Goal: Information Seeking & Learning: Learn about a topic

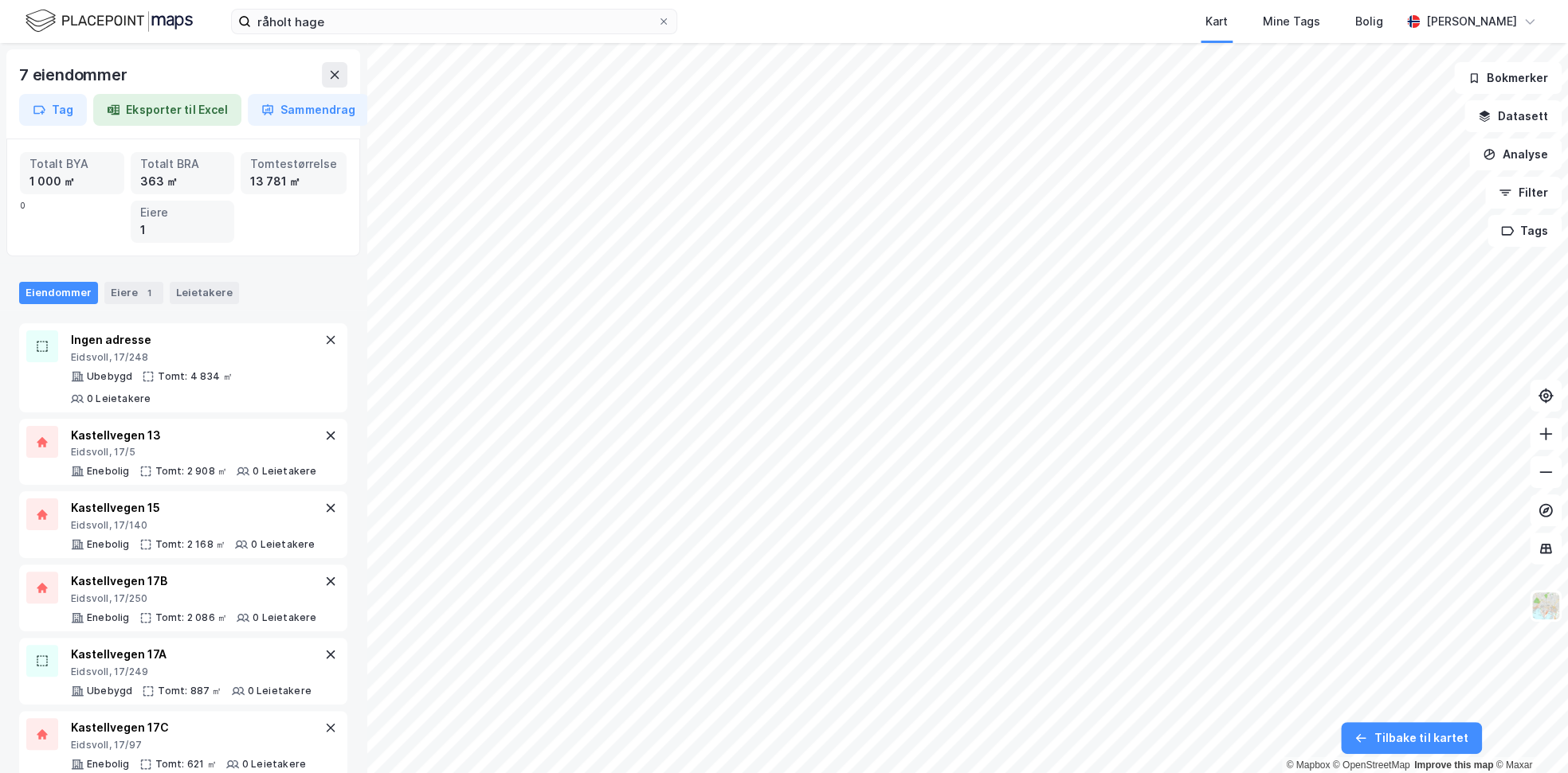
click at [336, 72] on icon at bounding box center [334, 75] width 8 height 8
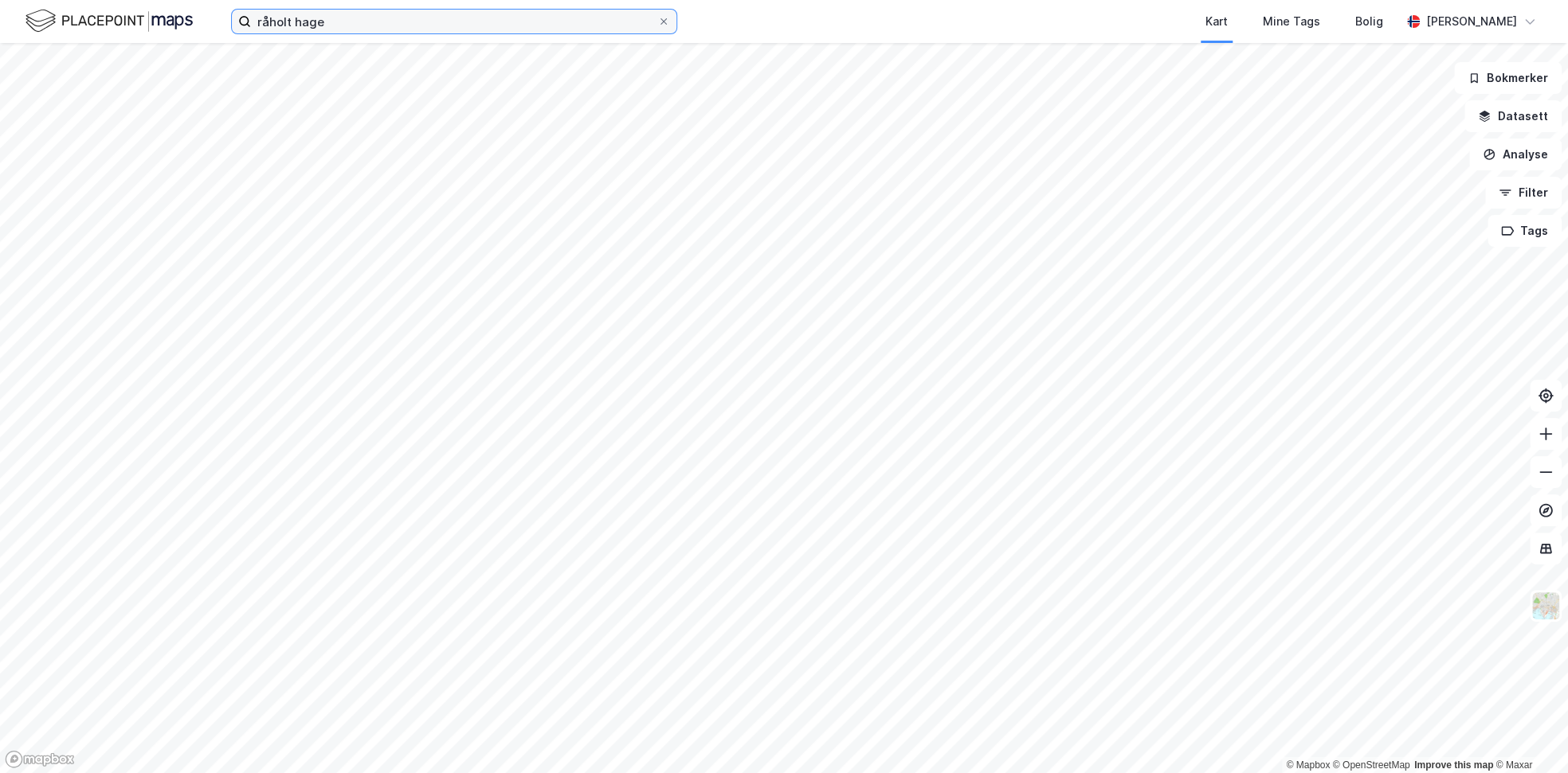
click at [351, 20] on input "råholt hage" at bounding box center [453, 21] width 406 height 24
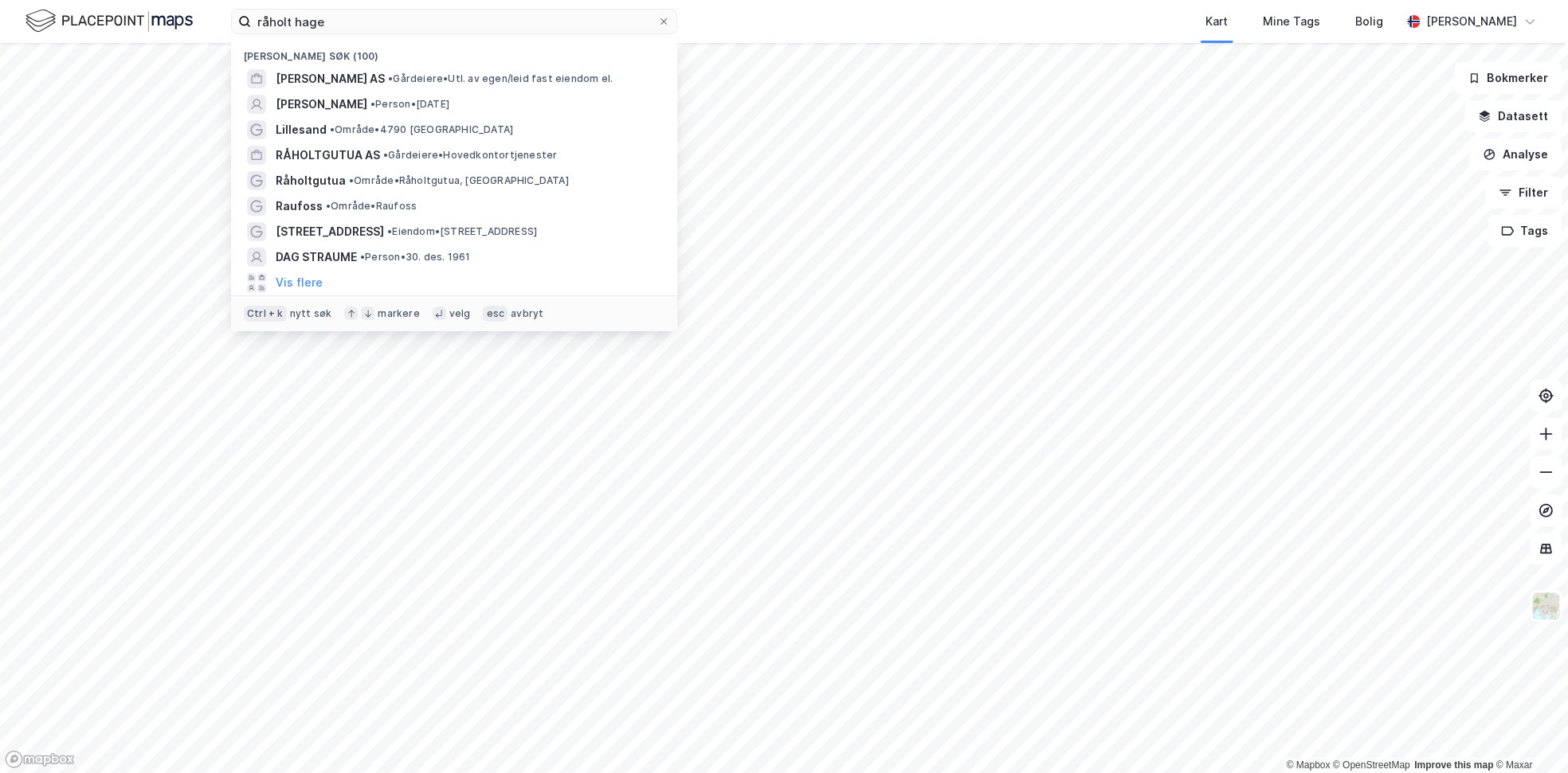
click at [368, 78] on span "[PERSON_NAME] AS" at bounding box center [330, 79] width 109 height 19
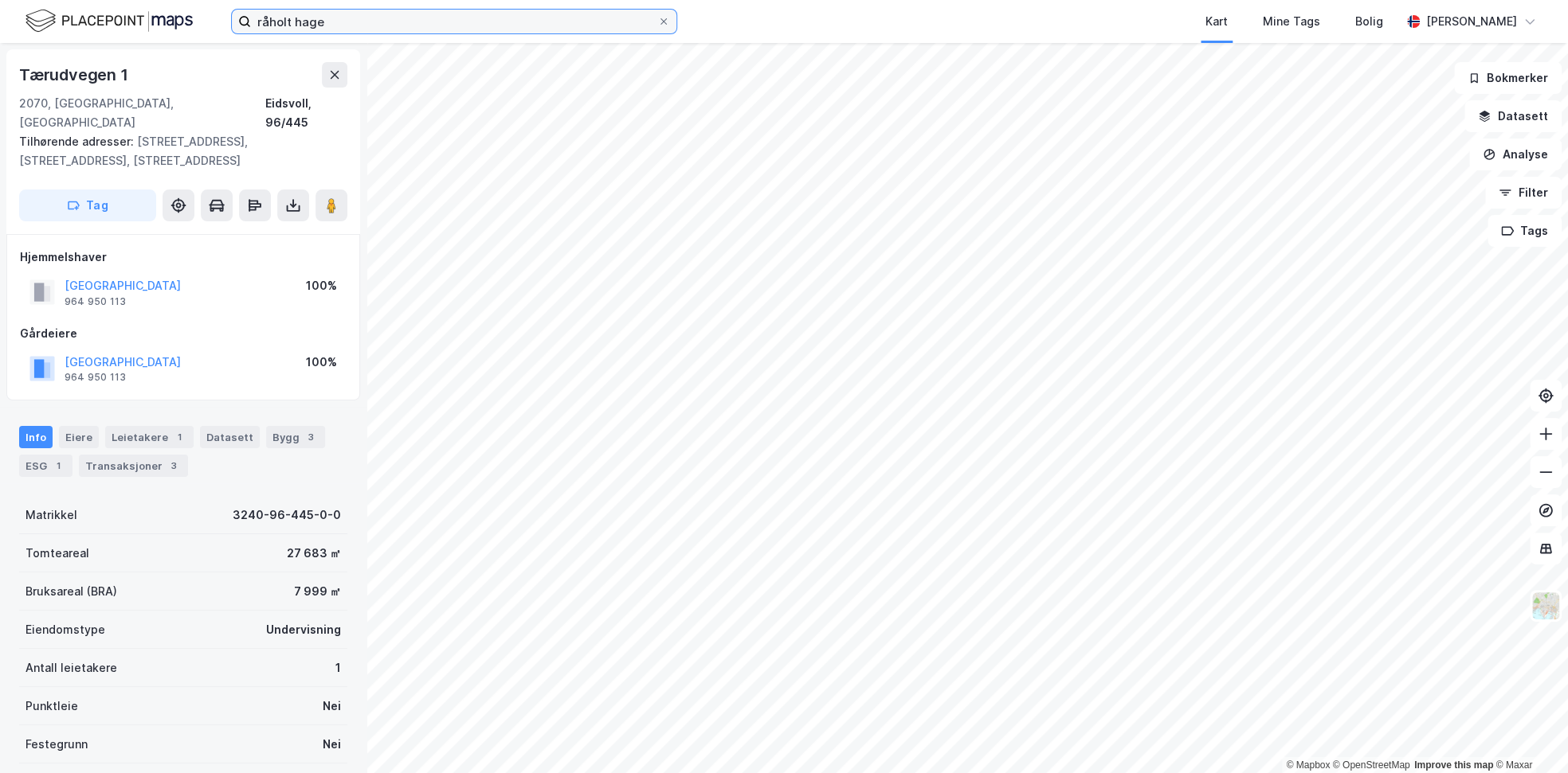
click at [353, 31] on input "råholt hage" at bounding box center [453, 21] width 406 height 24
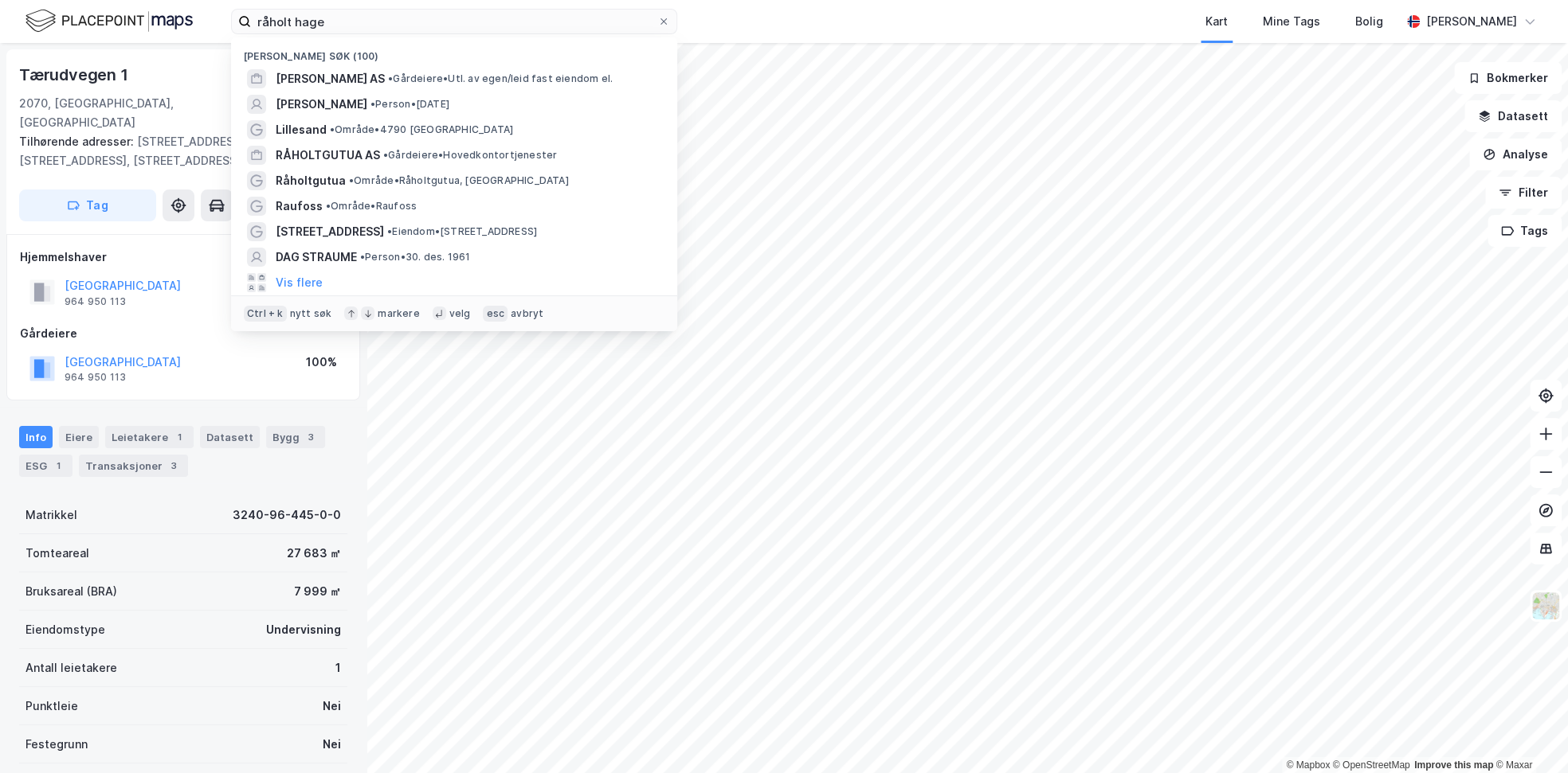
click at [364, 78] on span "[PERSON_NAME] AS" at bounding box center [330, 79] width 109 height 19
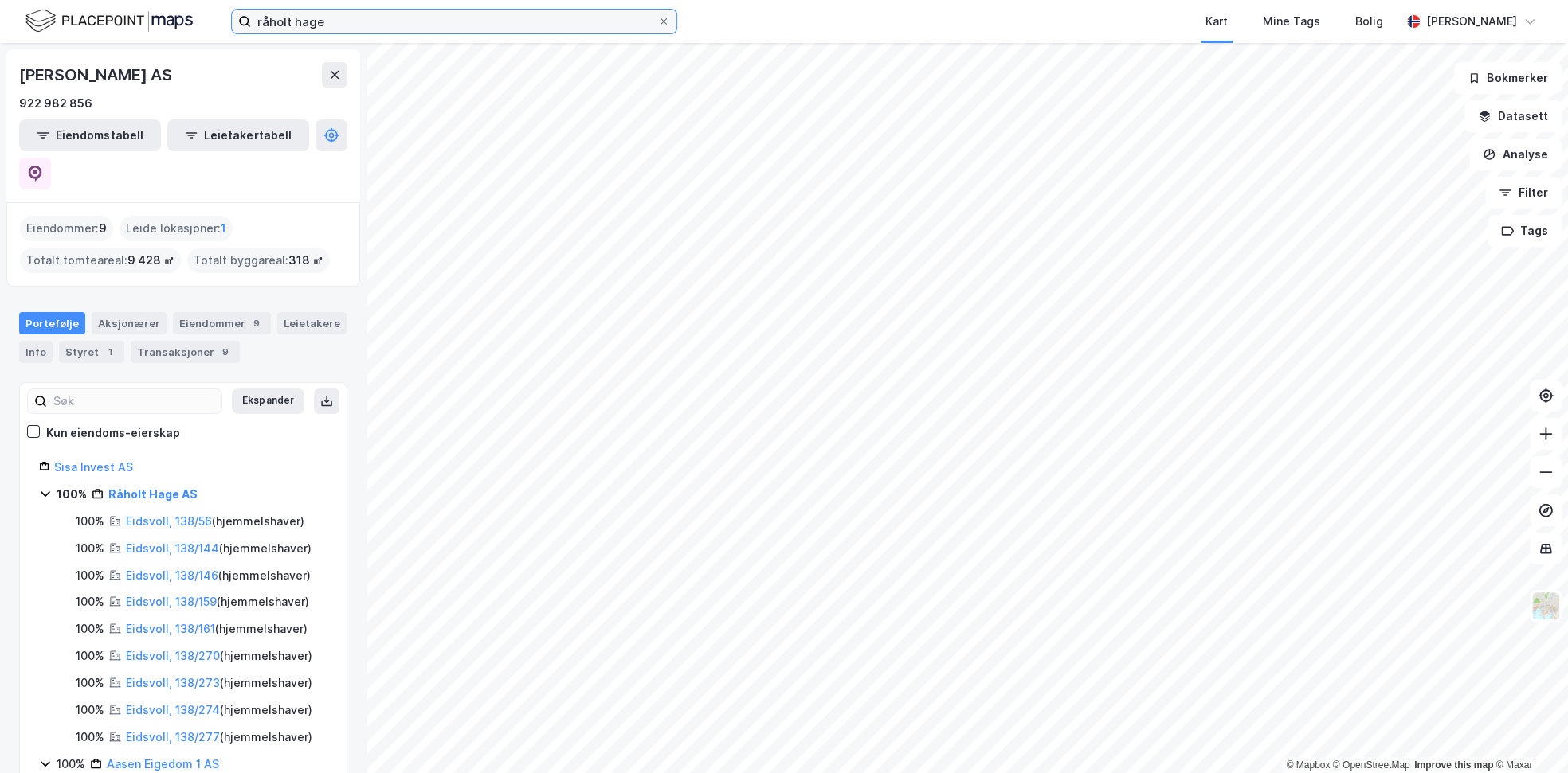
click at [474, 17] on input "råholt hage" at bounding box center [453, 21] width 406 height 24
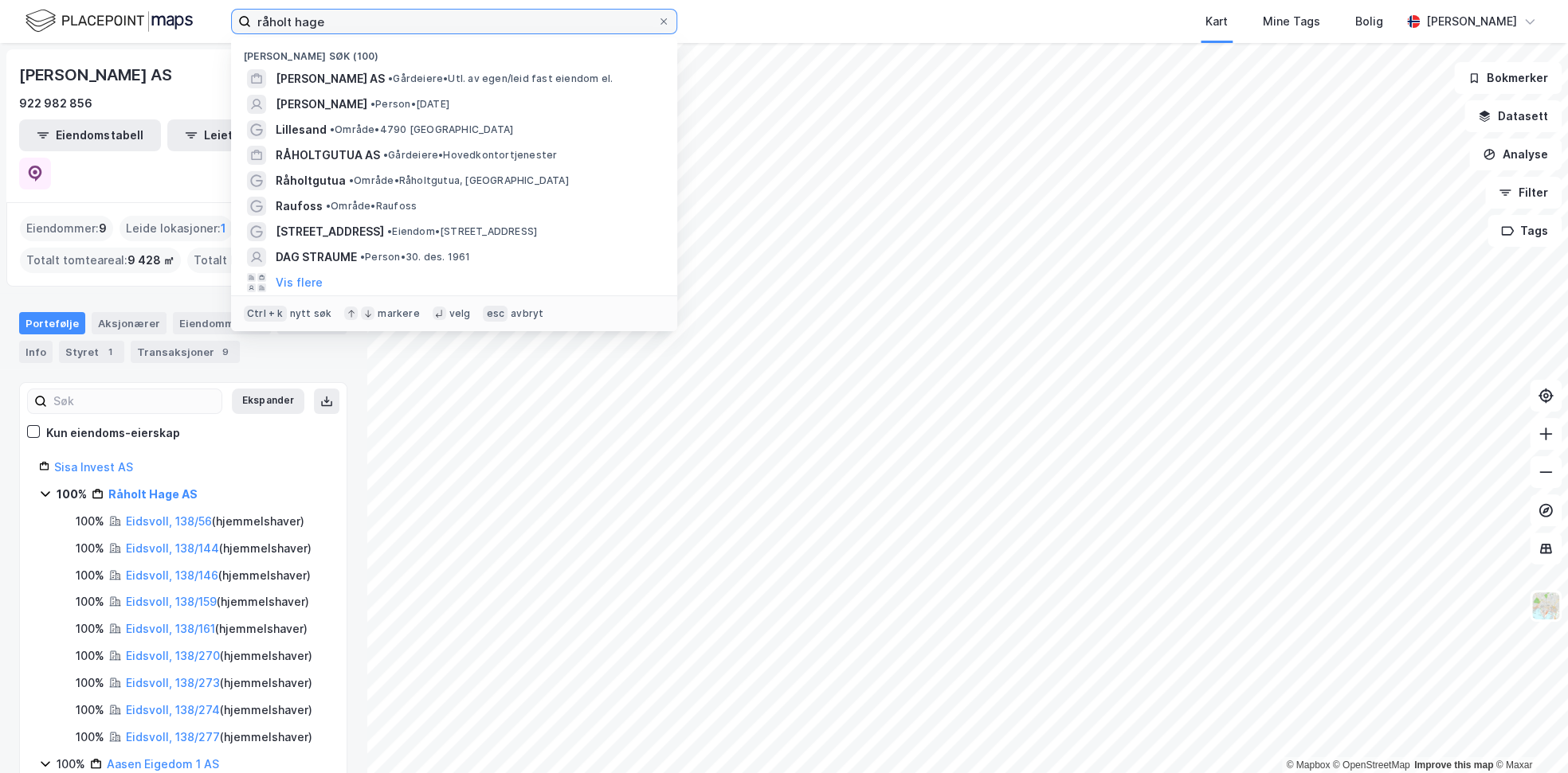
click at [474, 17] on input "råholt hage" at bounding box center [453, 21] width 406 height 24
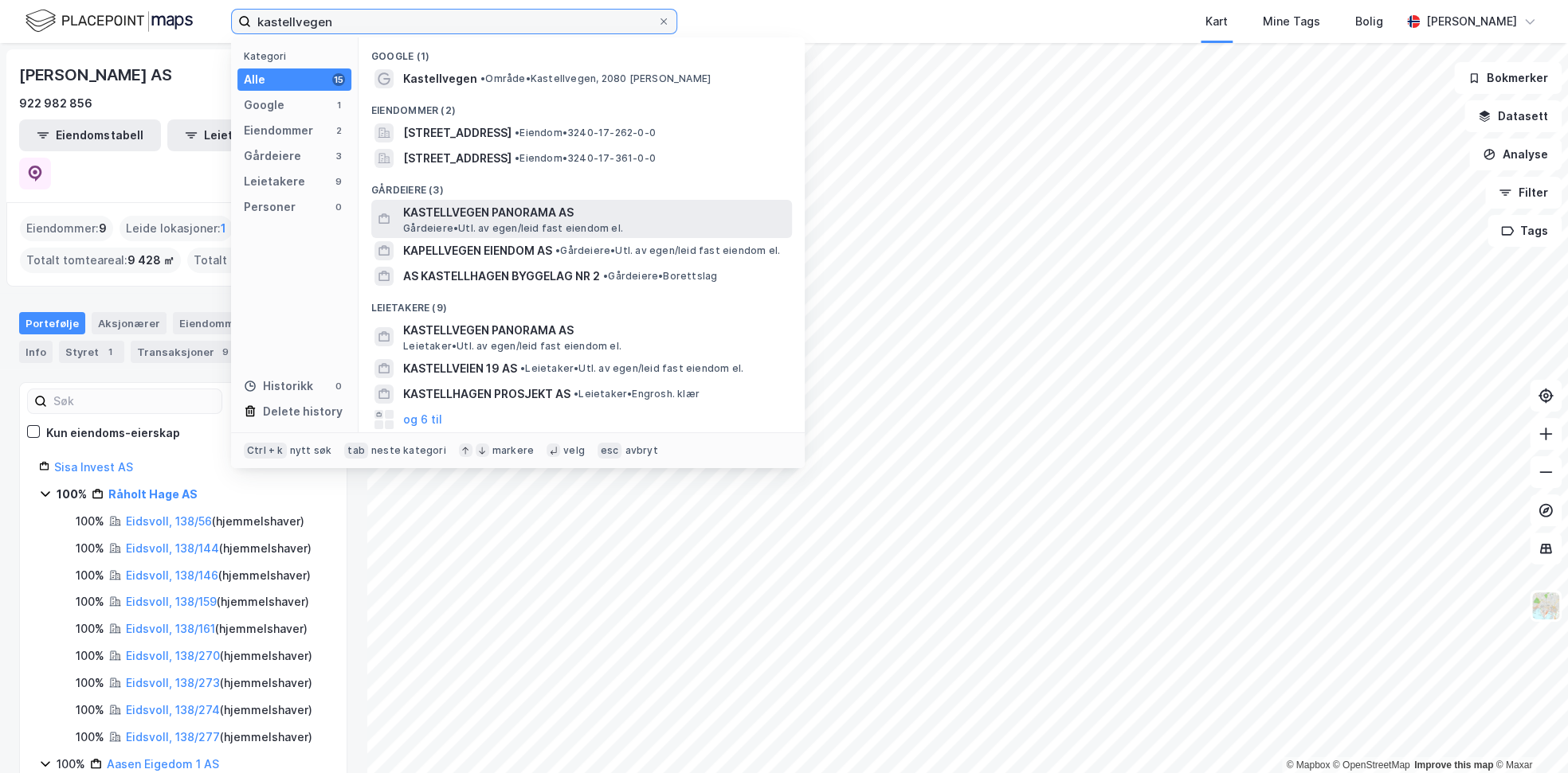
type input "kastellvegen"
